Goal: Task Accomplishment & Management: Use online tool/utility

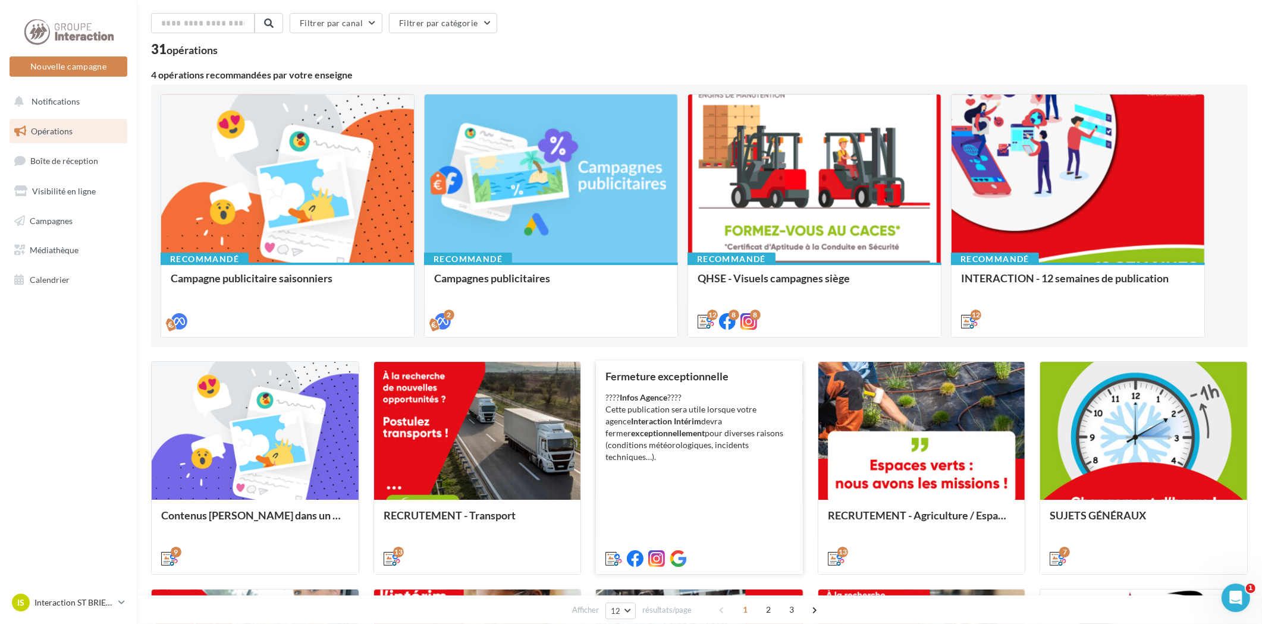
scroll to position [66, 0]
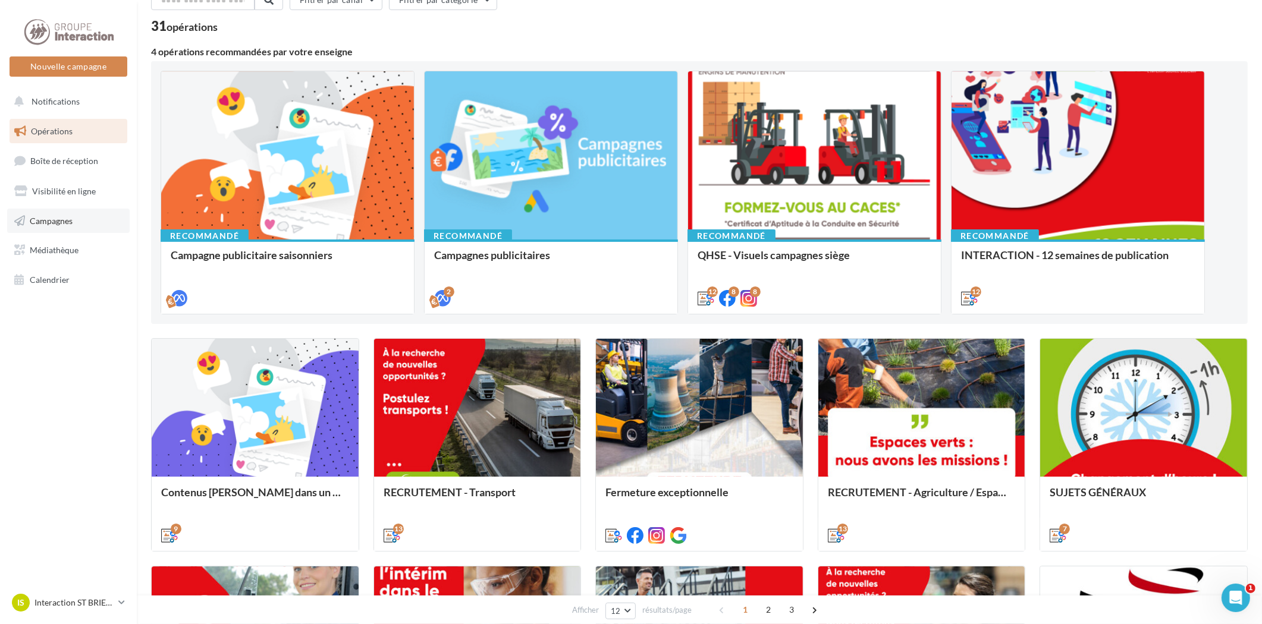
click at [34, 223] on span "Campagnes" at bounding box center [51, 220] width 43 height 10
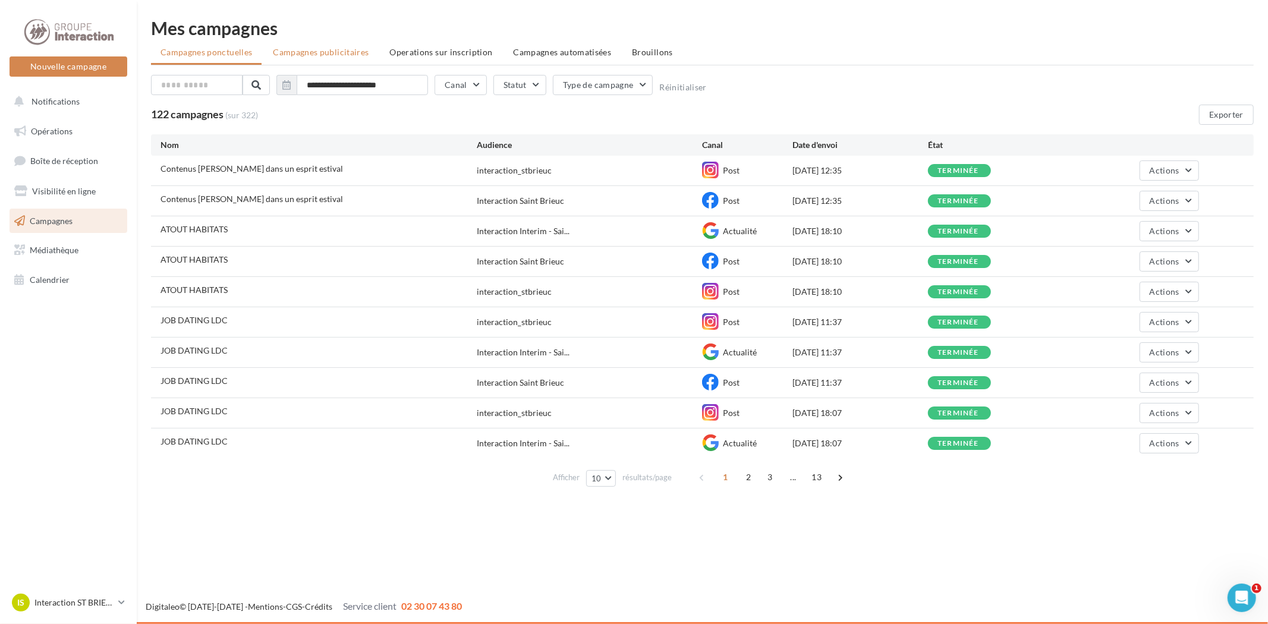
click at [341, 47] on span "Campagnes publicitaires" at bounding box center [321, 52] width 96 height 10
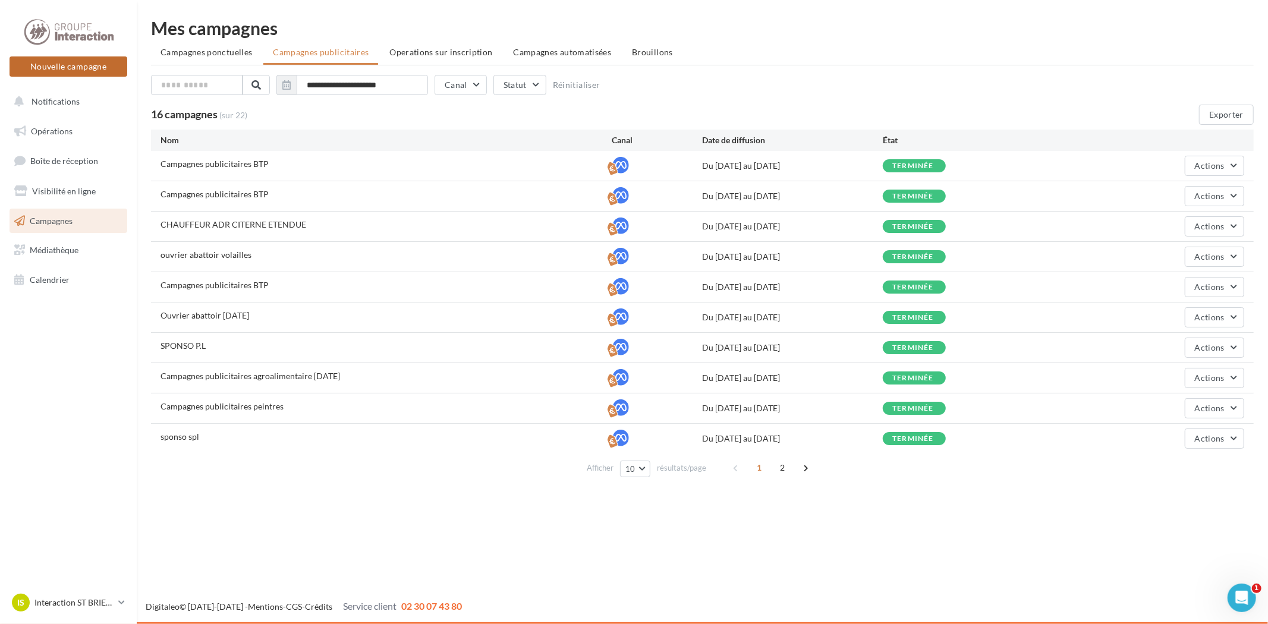
click at [57, 66] on button "Nouvelle campagne" at bounding box center [69, 66] width 118 height 20
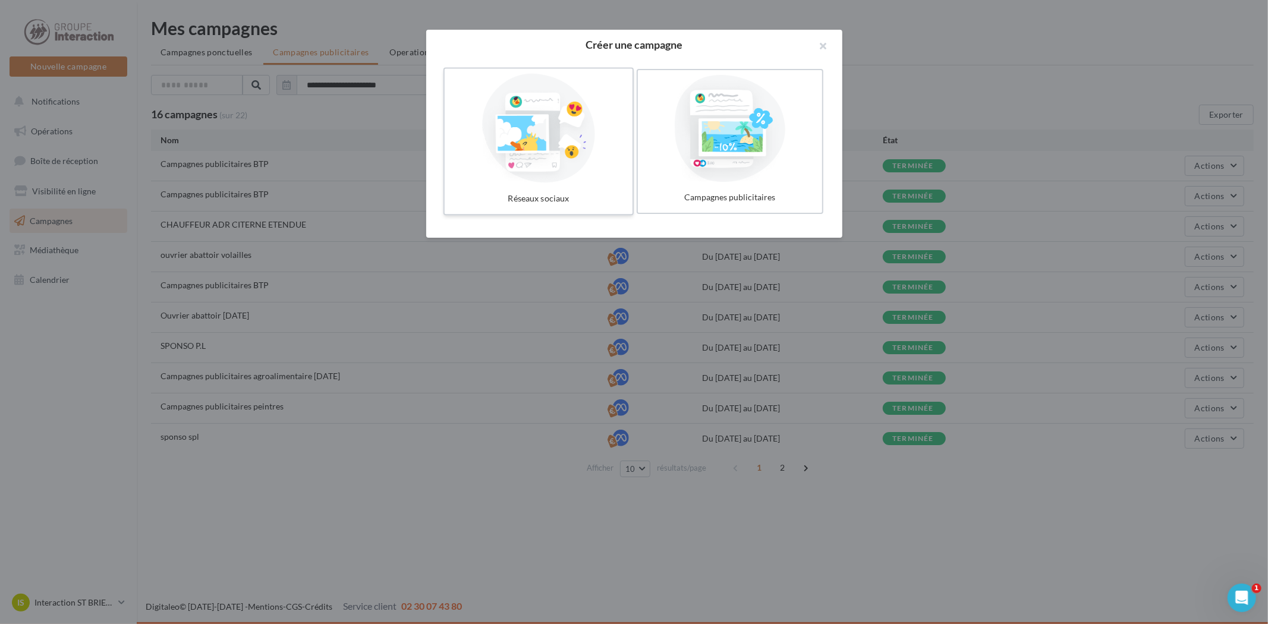
click at [538, 110] on div at bounding box center [539, 128] width 178 height 109
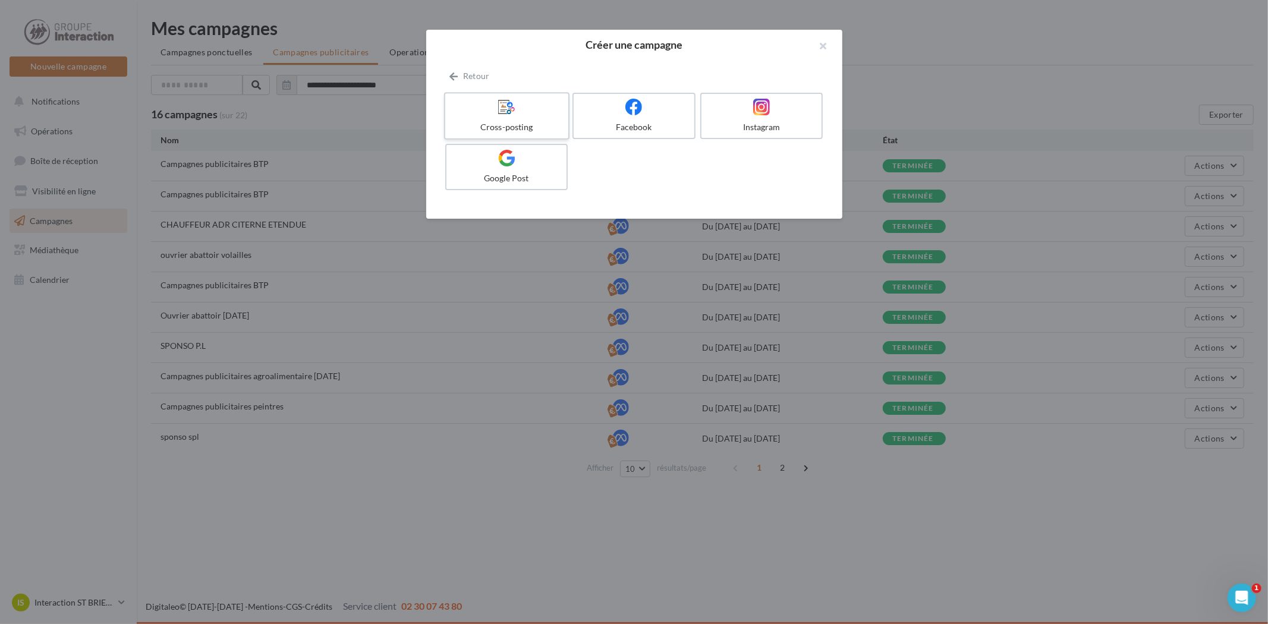
click at [491, 108] on div at bounding box center [506, 107] width 113 height 18
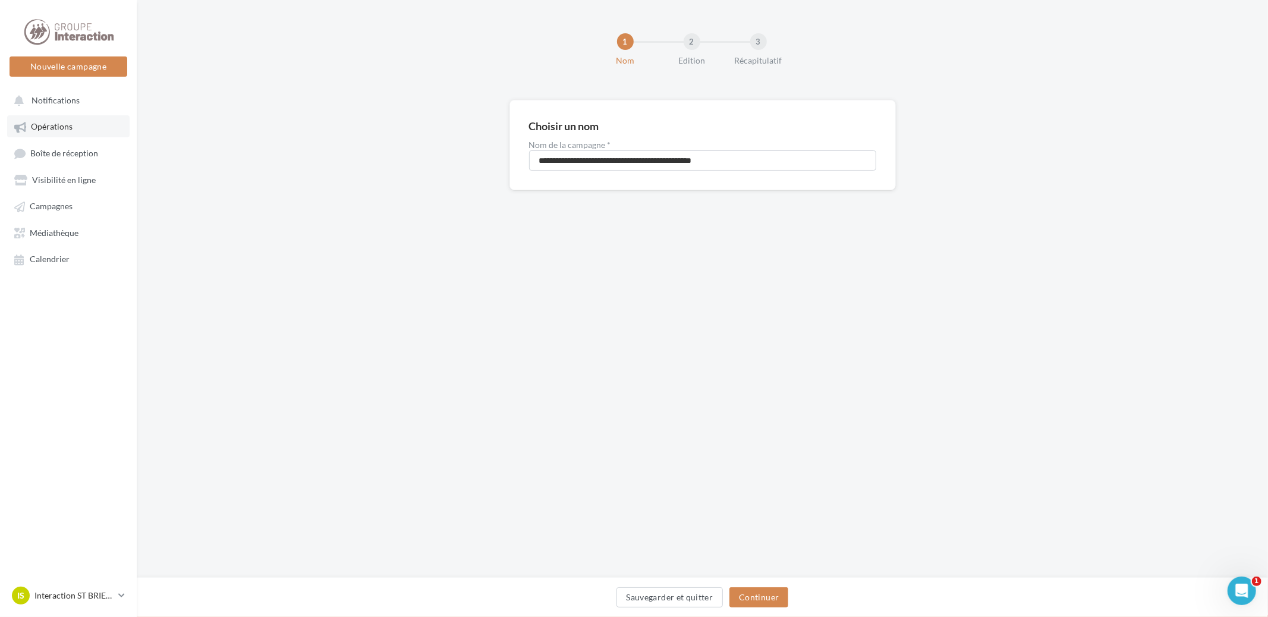
click at [46, 122] on span "Opérations" at bounding box center [52, 127] width 42 height 10
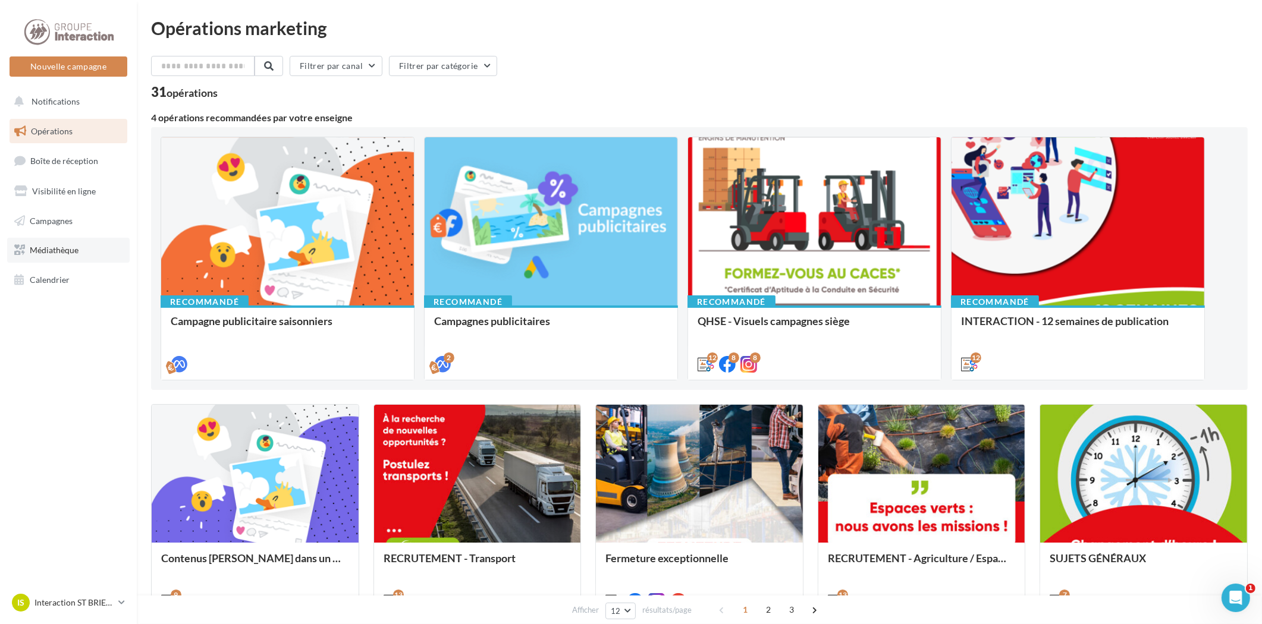
click at [56, 253] on span "Médiathèque" at bounding box center [54, 250] width 49 height 10
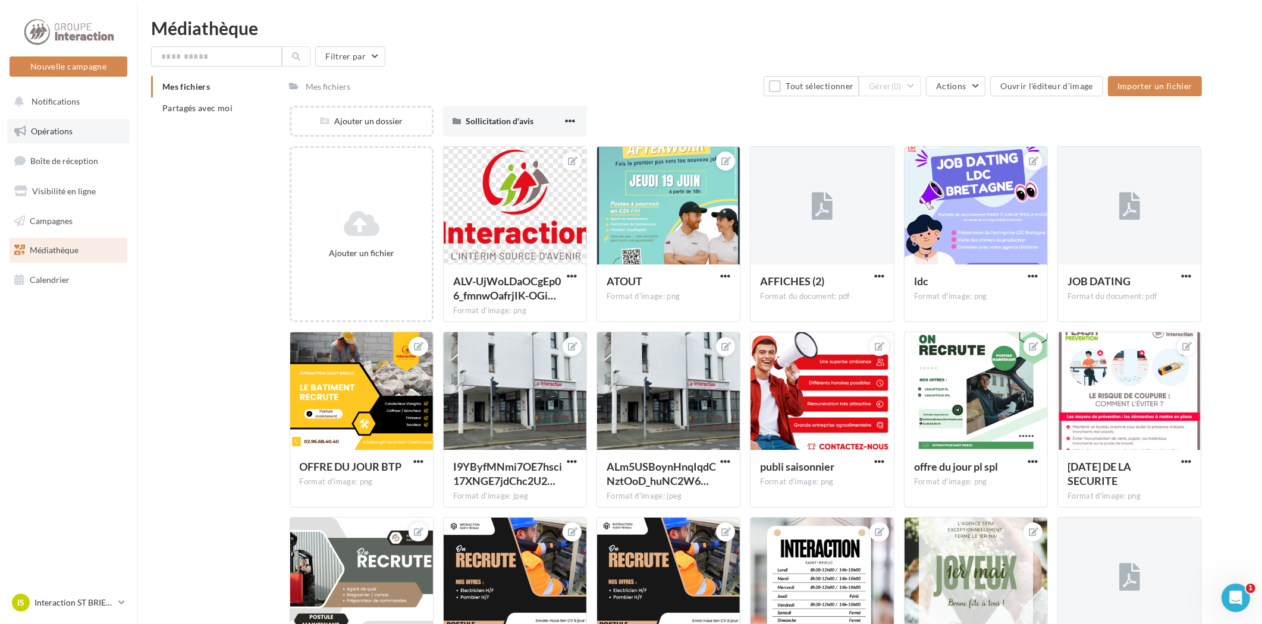
click at [52, 122] on link "Opérations" at bounding box center [68, 131] width 122 height 25
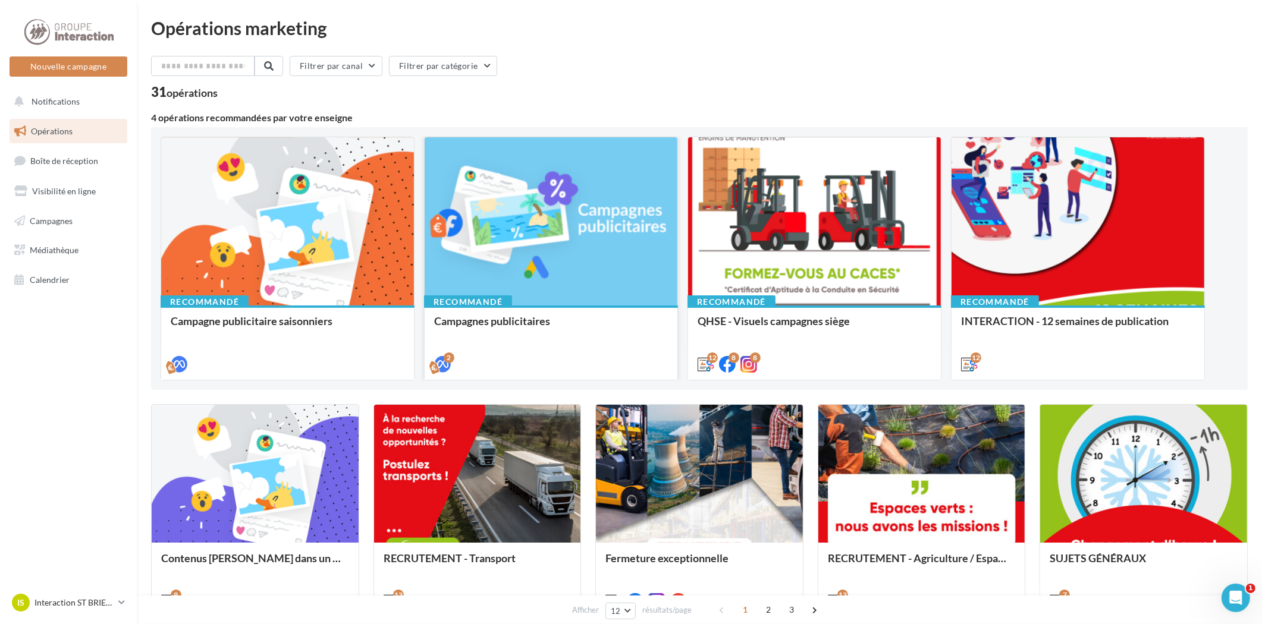
click at [593, 236] on div at bounding box center [551, 221] width 253 height 169
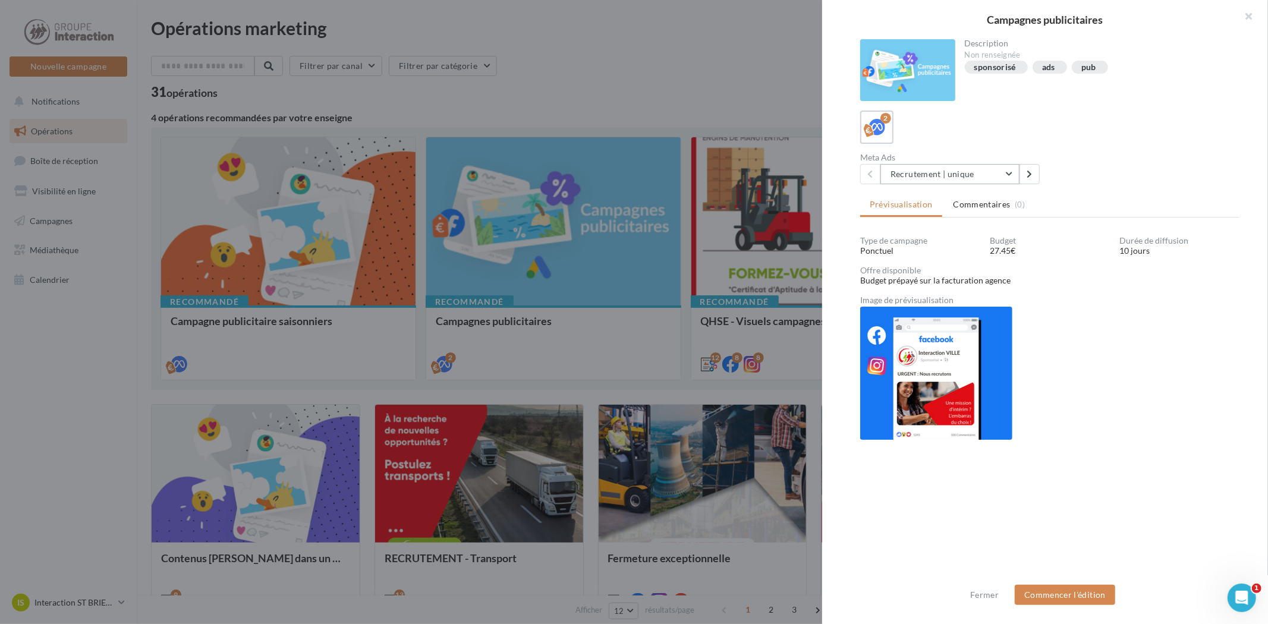
click at [1014, 175] on button "Recrutement | unique" at bounding box center [950, 174] width 139 height 20
click at [971, 230] on span "Recrutement | multiple" at bounding box center [942, 235] width 85 height 10
click at [1006, 171] on button "Recrutement | multiple" at bounding box center [950, 174] width 139 height 20
click at [972, 199] on span "Recrutement | unique" at bounding box center [940, 204] width 80 height 10
click at [1092, 596] on button "Commencer l'édition" at bounding box center [1065, 595] width 100 height 20
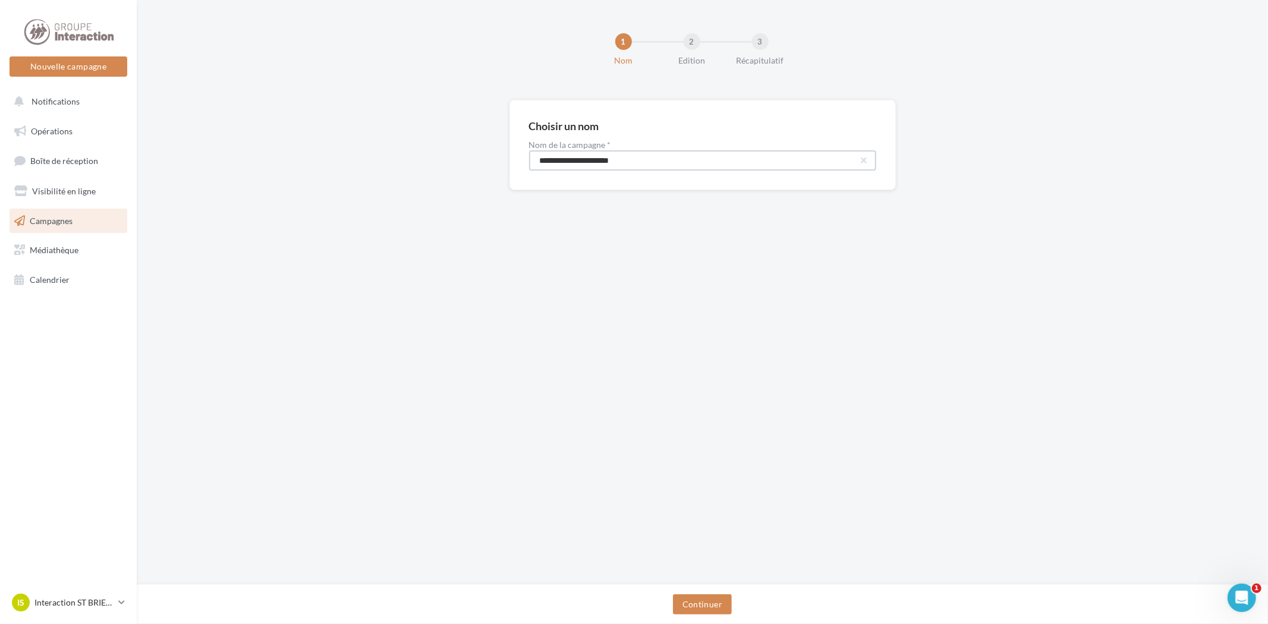
click at [621, 164] on input "**********" at bounding box center [702, 160] width 347 height 20
click at [613, 162] on input "**********" at bounding box center [702, 160] width 347 height 20
type input "**********"
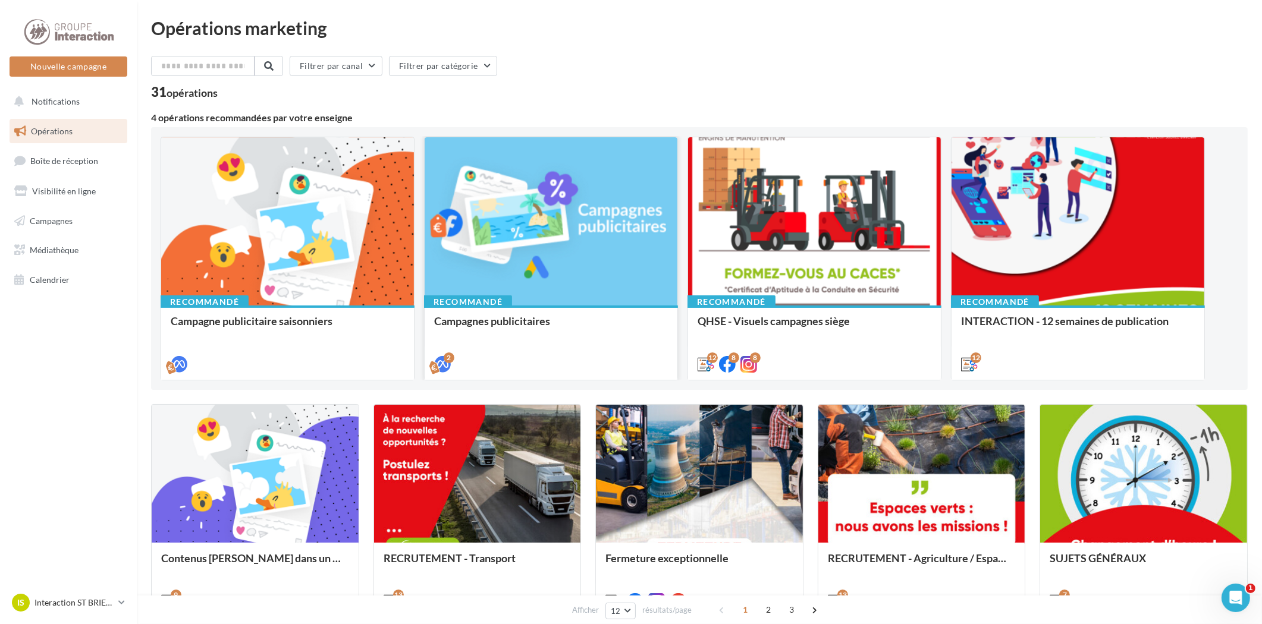
click at [631, 224] on div at bounding box center [551, 221] width 253 height 169
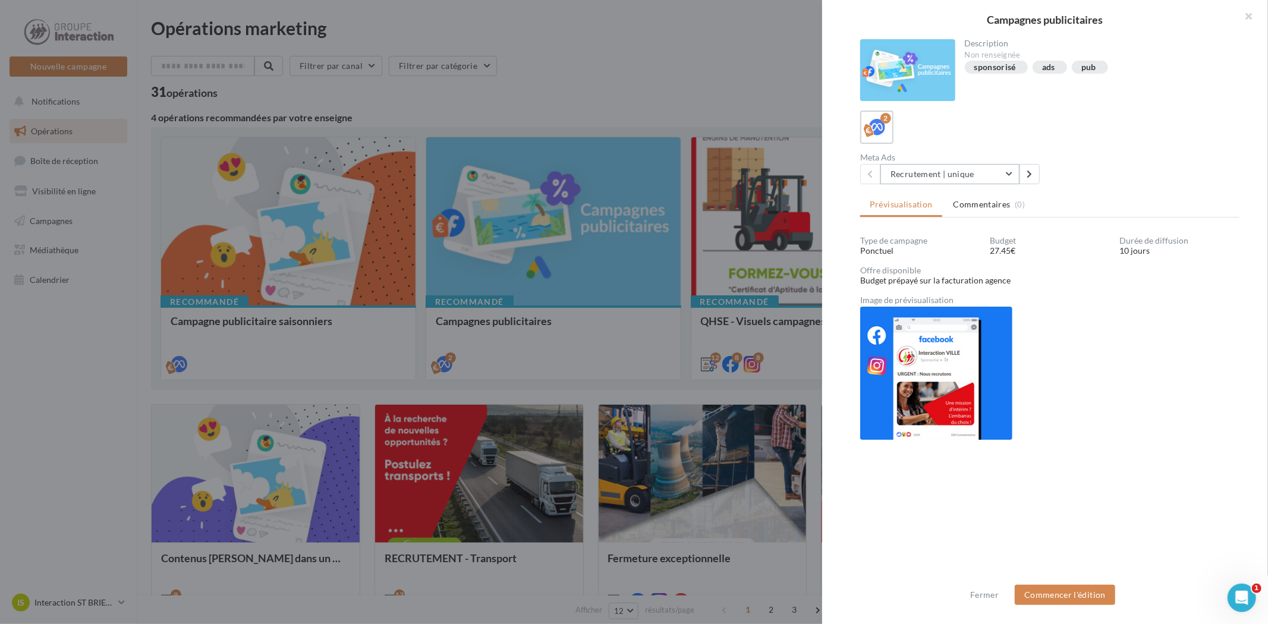
click at [1013, 173] on button "Recrutement | unique" at bounding box center [950, 174] width 139 height 20
click at [961, 235] on span "Recrutement | multiple" at bounding box center [942, 235] width 85 height 10
click at [1057, 596] on button "Commencer l'édition" at bounding box center [1065, 595] width 100 height 20
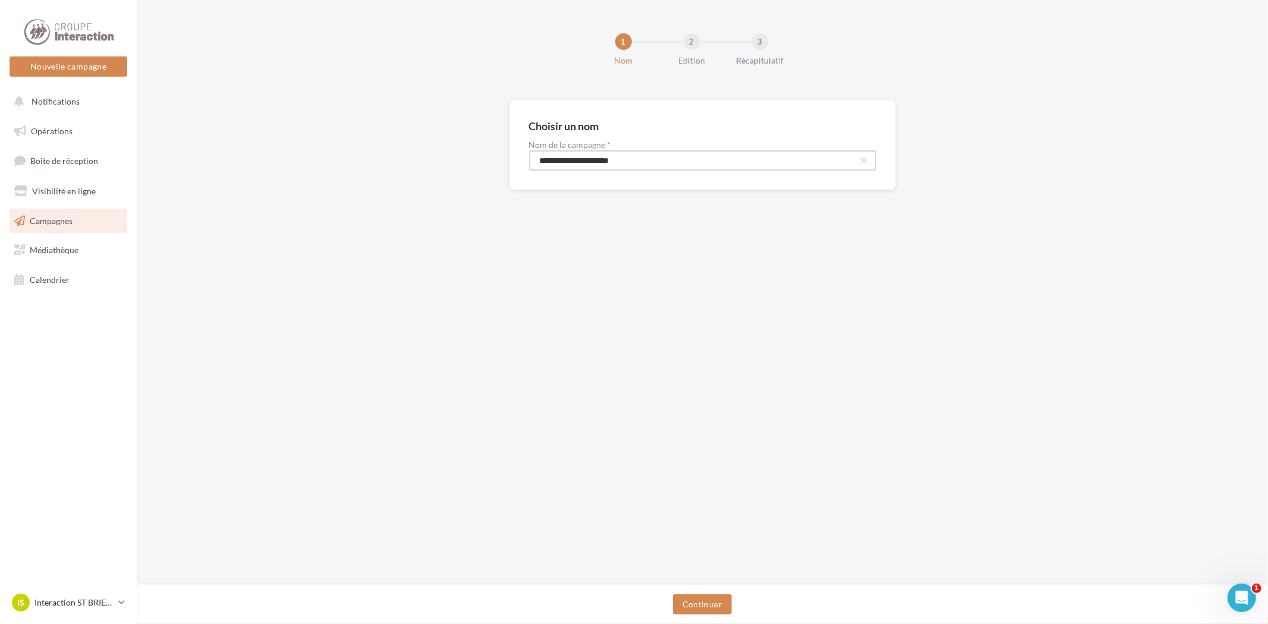
click at [612, 162] on input "**********" at bounding box center [702, 160] width 347 height 20
type input "**********"
click at [704, 599] on button "Continuer" at bounding box center [702, 605] width 59 height 20
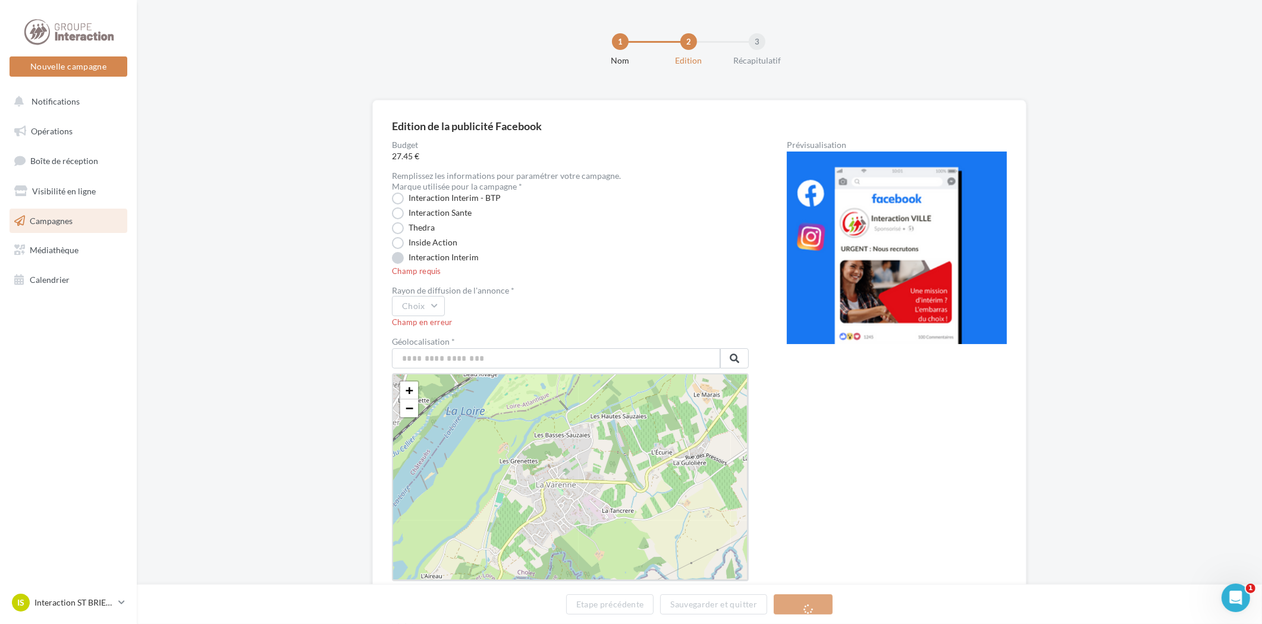
click at [441, 257] on label "Interaction Interim" at bounding box center [435, 258] width 87 height 12
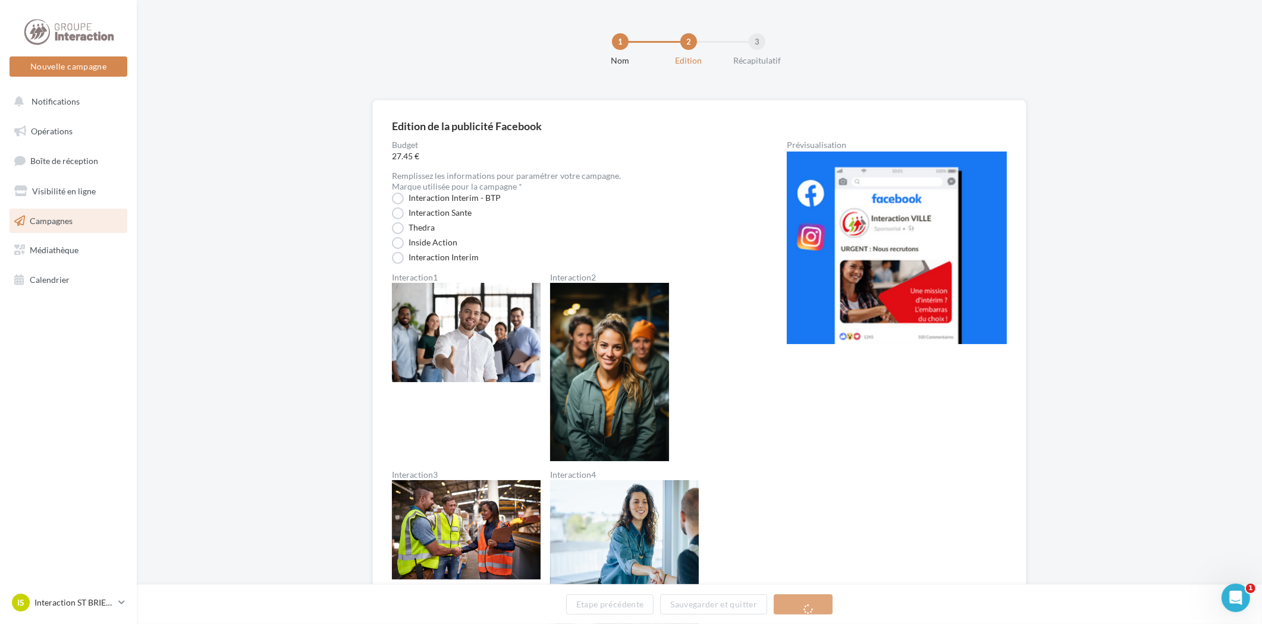
scroll to position [66, 0]
